Goal: Navigation & Orientation: Find specific page/section

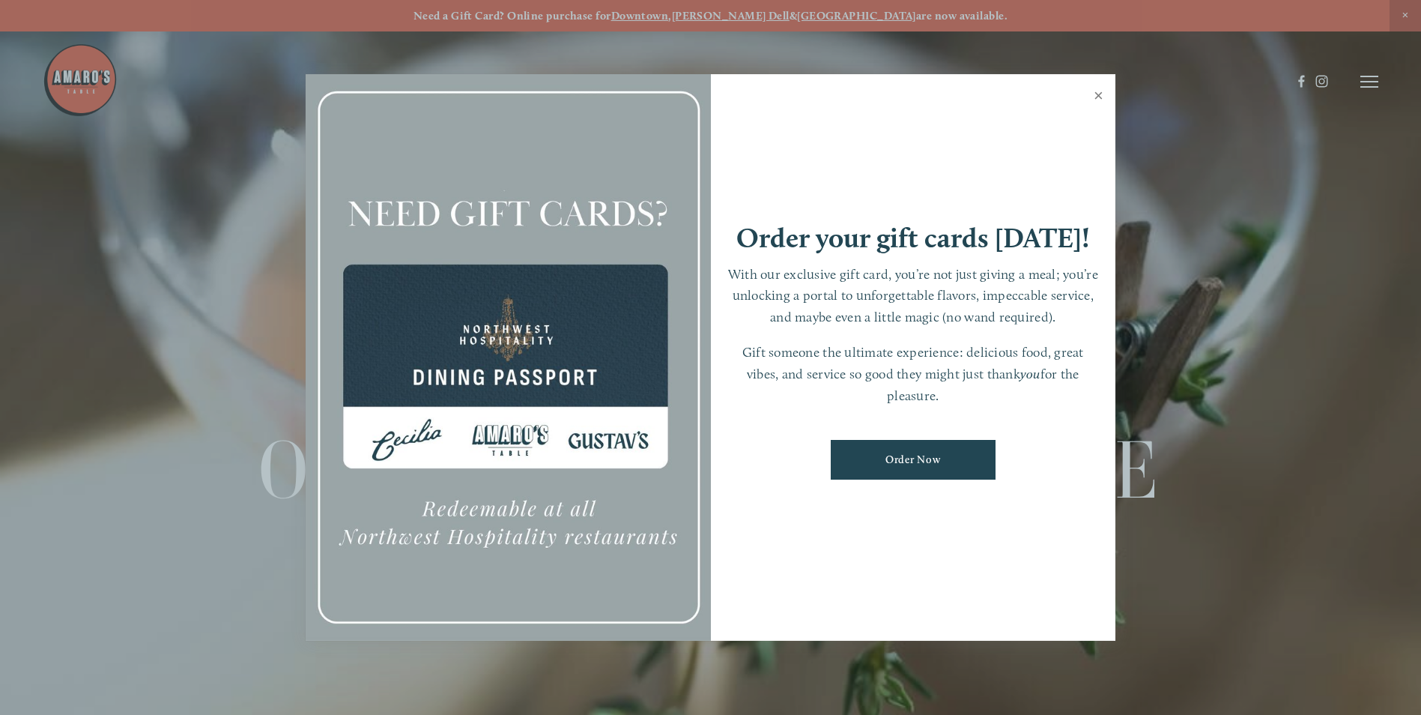
click at [1098, 96] on link "Close" at bounding box center [1098, 97] width 29 height 42
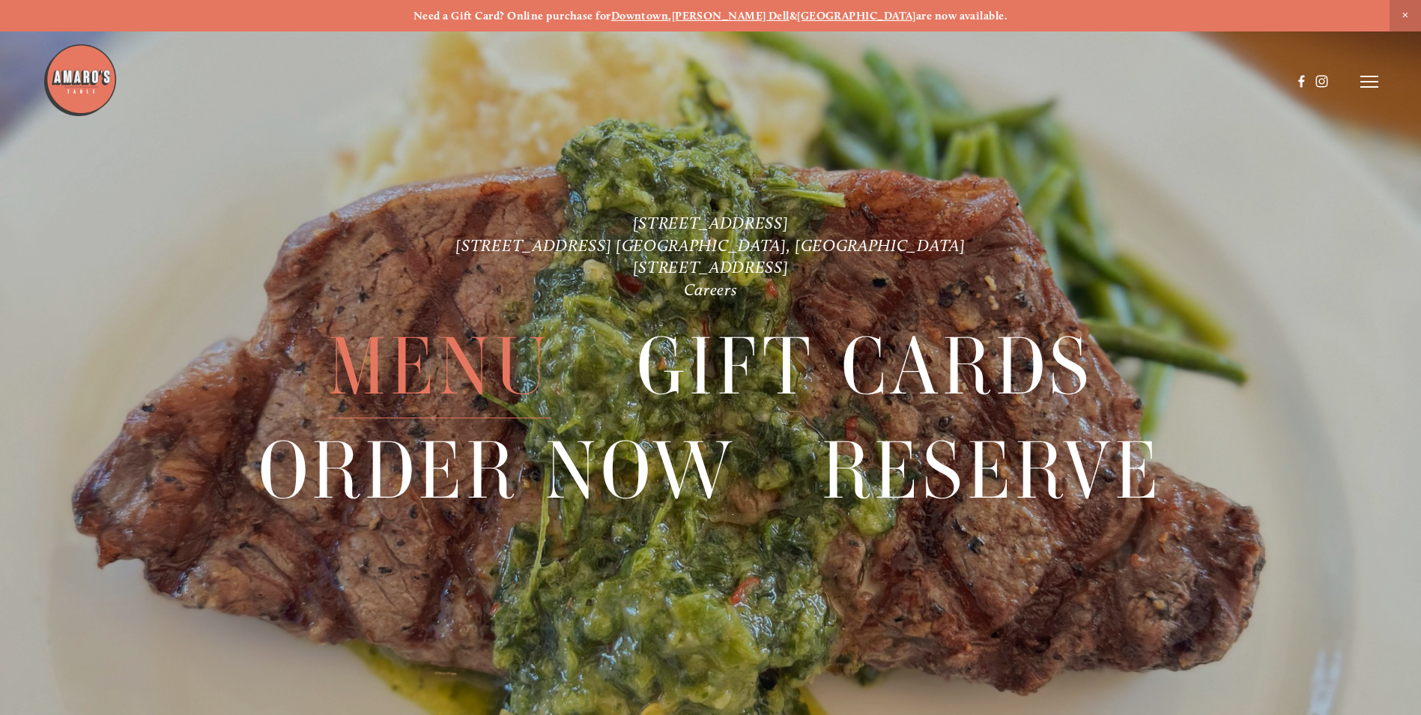
click at [414, 382] on span "Menu" at bounding box center [439, 366] width 223 height 103
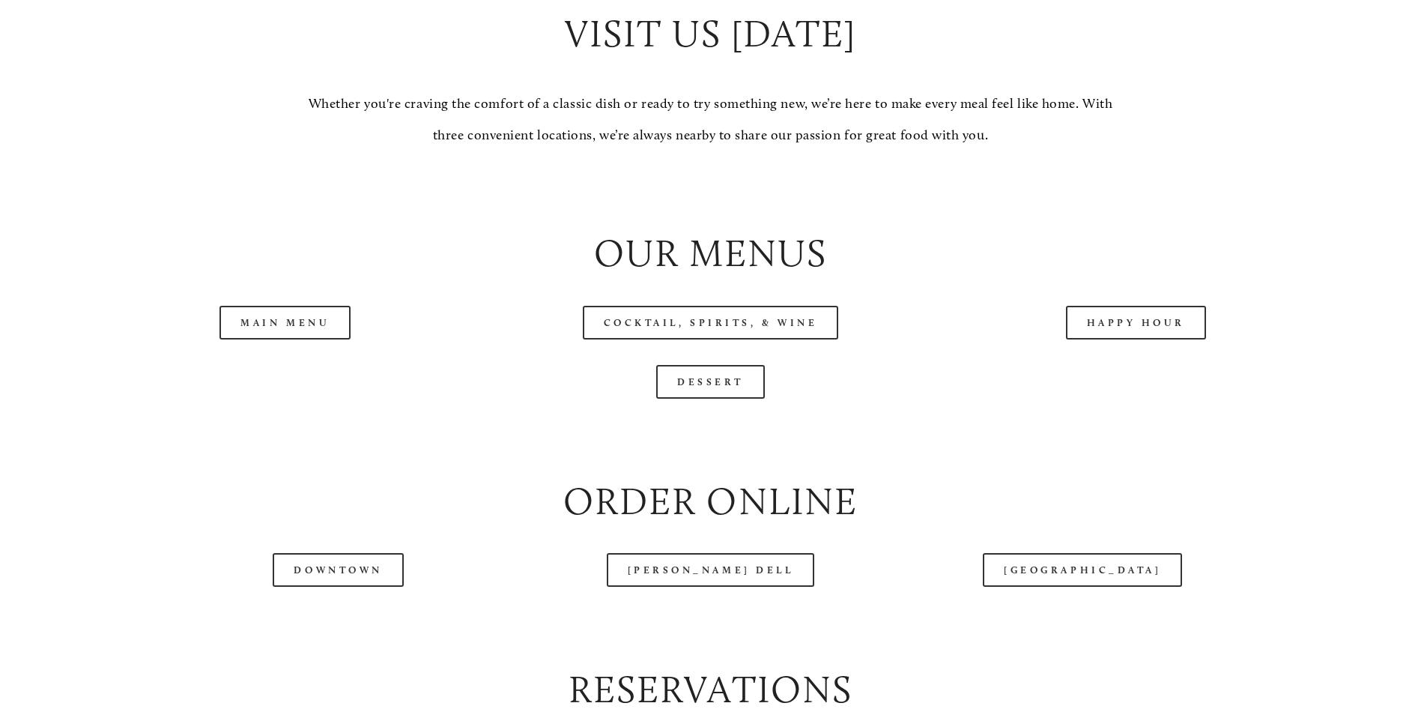
scroll to position [1573, 0]
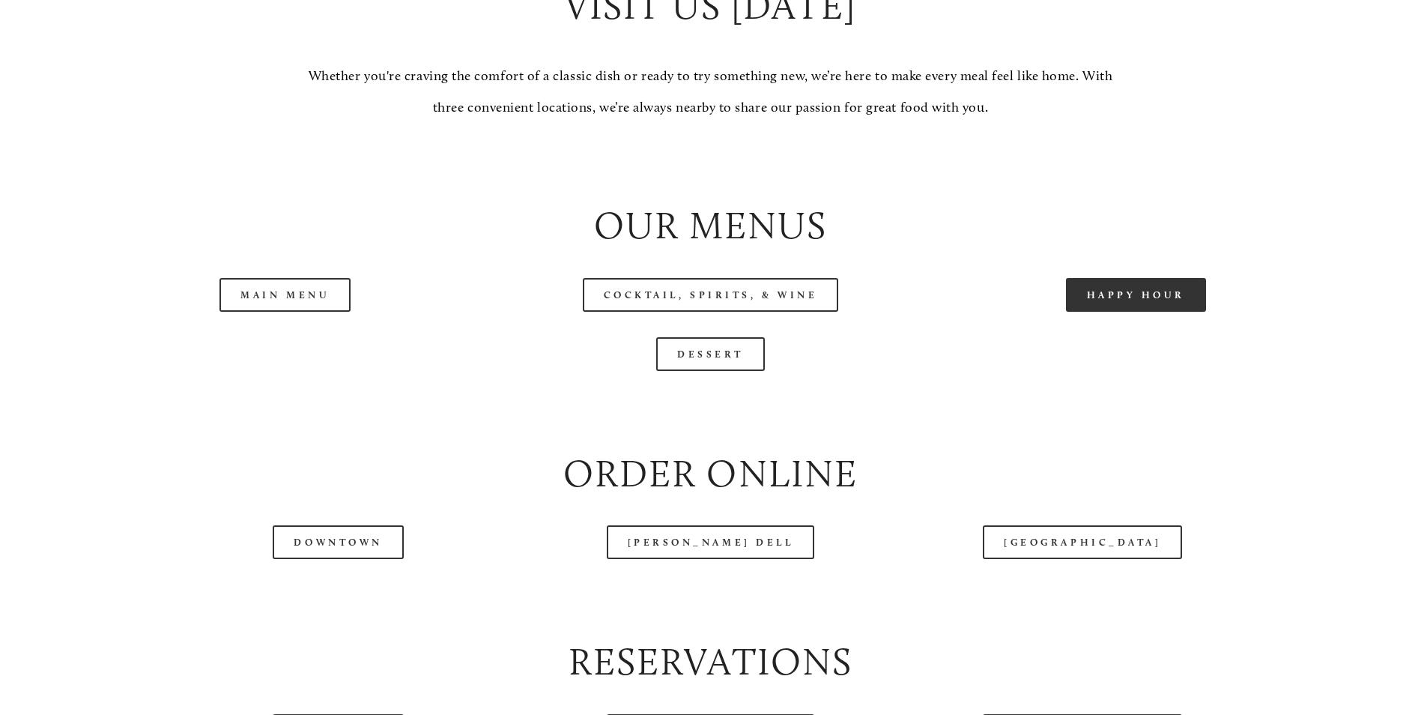
click at [1167, 312] on link "Happy Hour" at bounding box center [1136, 295] width 141 height 34
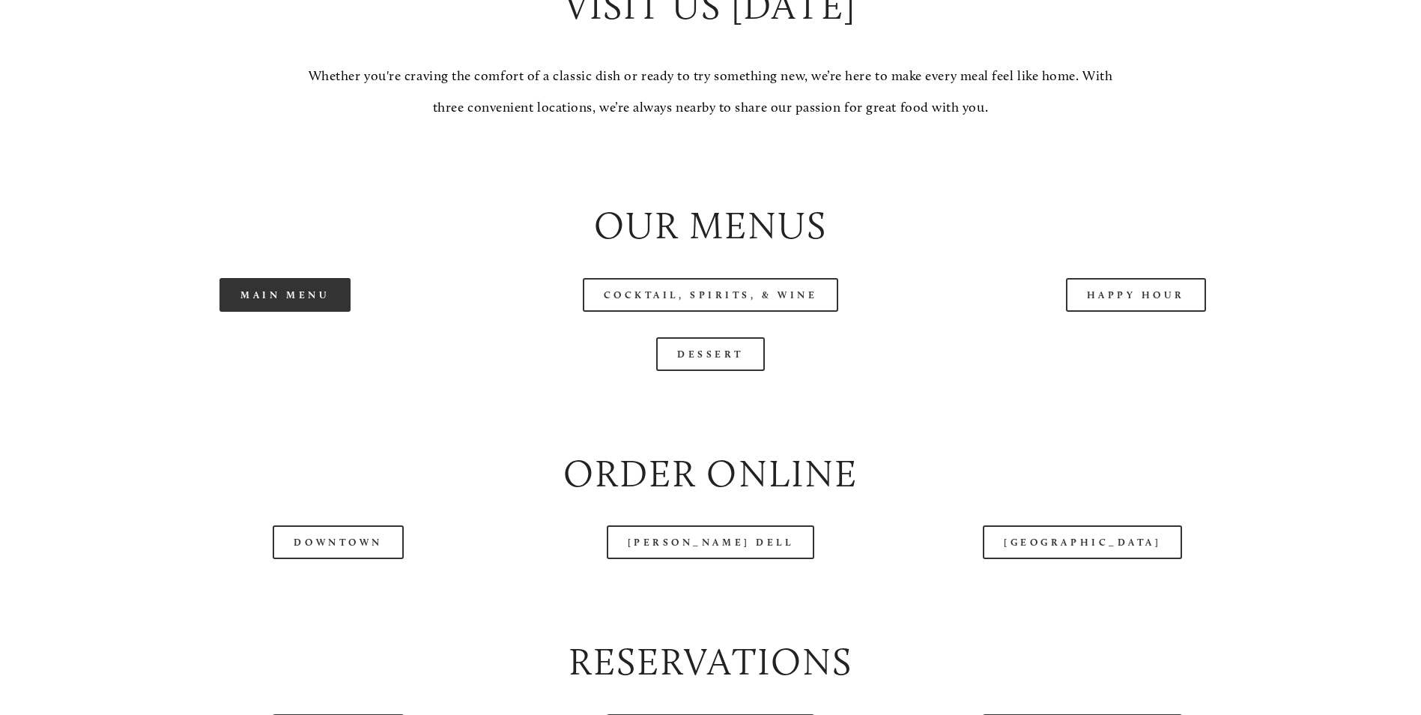
click at [288, 312] on link "Main Menu" at bounding box center [285, 295] width 131 height 34
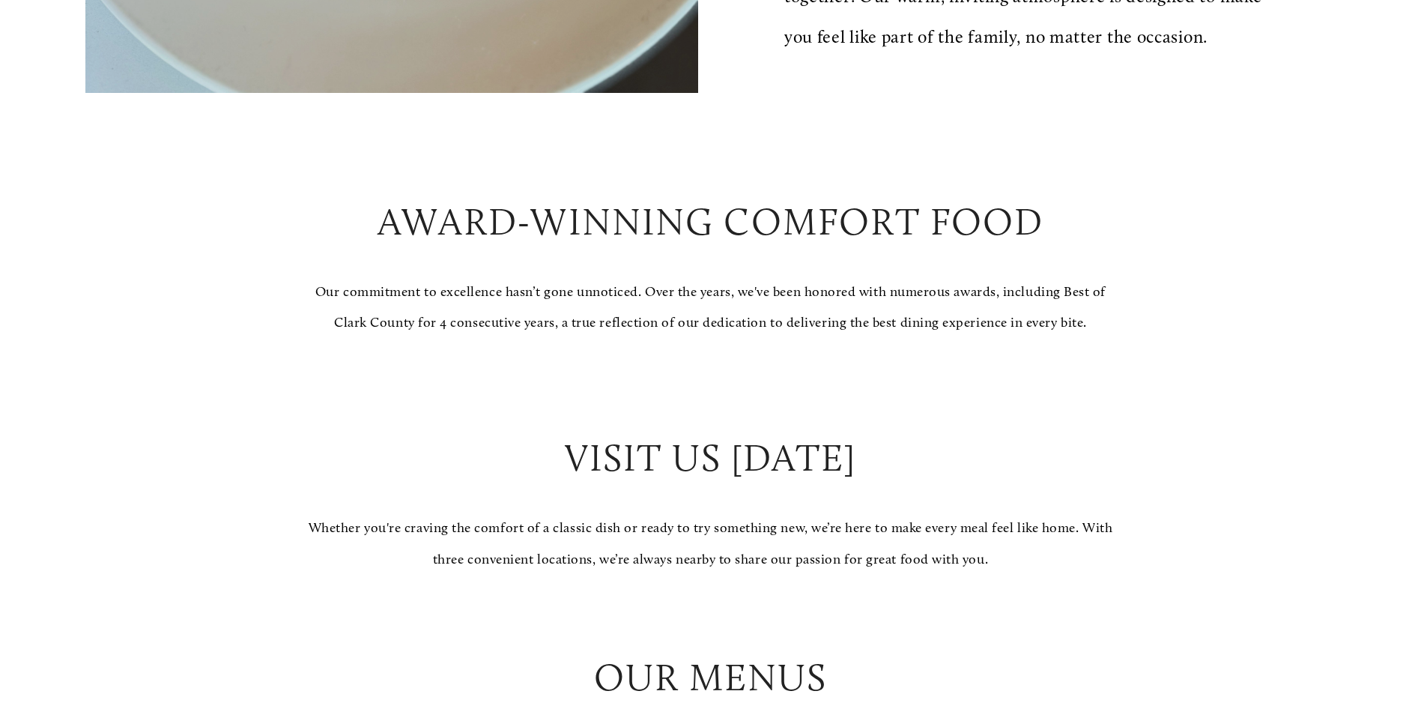
scroll to position [1424, 0]
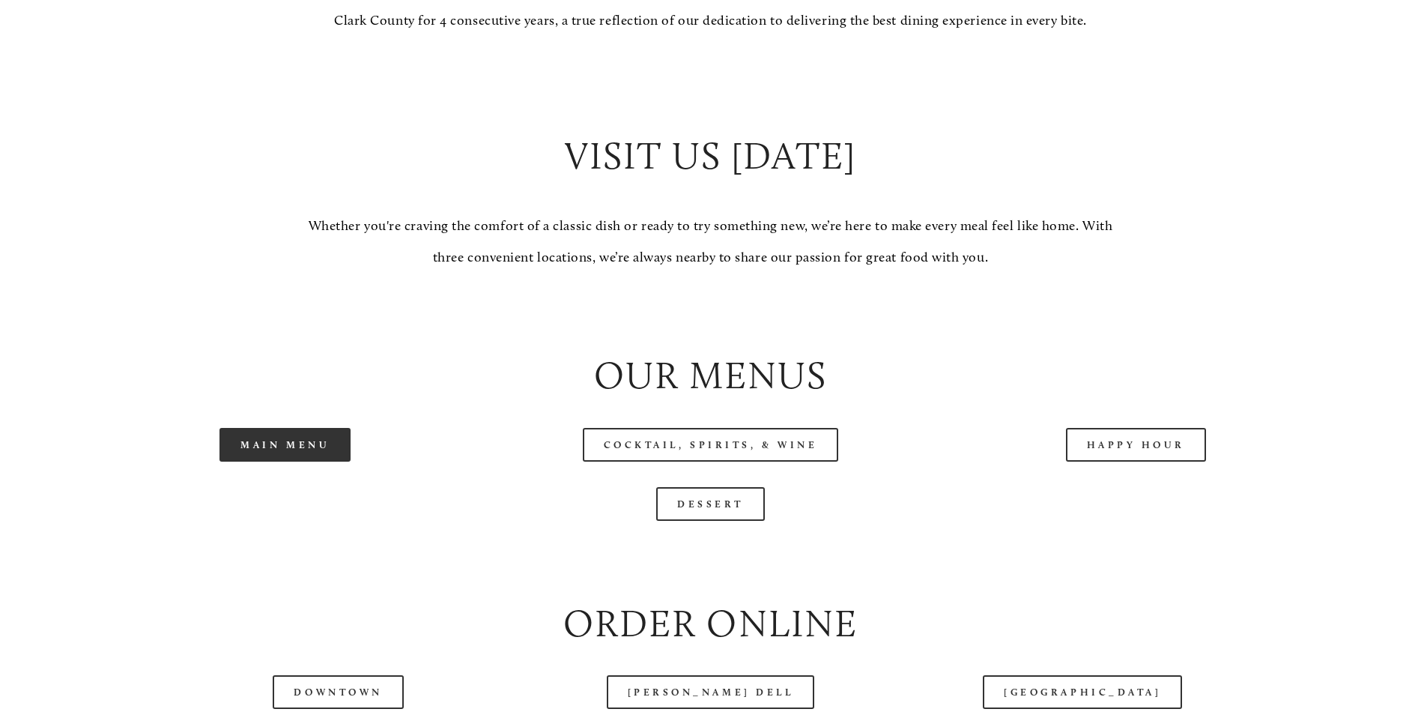
click at [297, 462] on link "Main Menu" at bounding box center [285, 445] width 131 height 34
